Goal: Navigation & Orientation: Find specific page/section

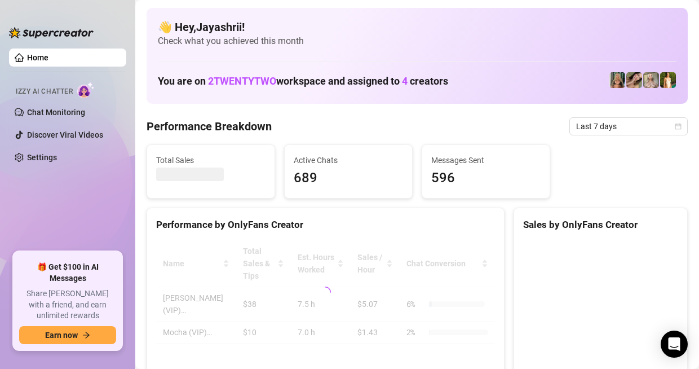
click at [573, 181] on div "Total Sales Active Chats 689 Messages Sent 596" at bounding box center [417, 171] width 550 height 54
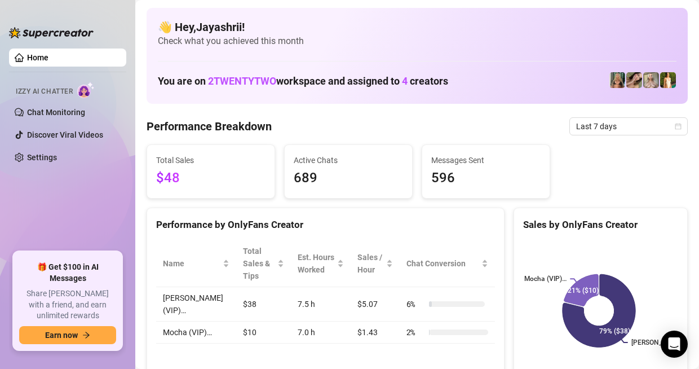
click at [573, 51] on div "👋 Hey, [PERSON_NAME] ! Check what you achieved this month You are on 2TWENTYTWO…" at bounding box center [417, 56] width 541 height 96
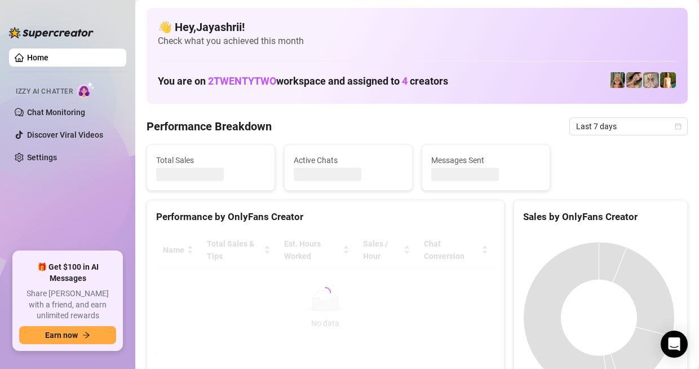
click at [599, 178] on div "Total Sales Active Chats Messages Sent" at bounding box center [417, 167] width 550 height 46
